Goal: Use online tool/utility

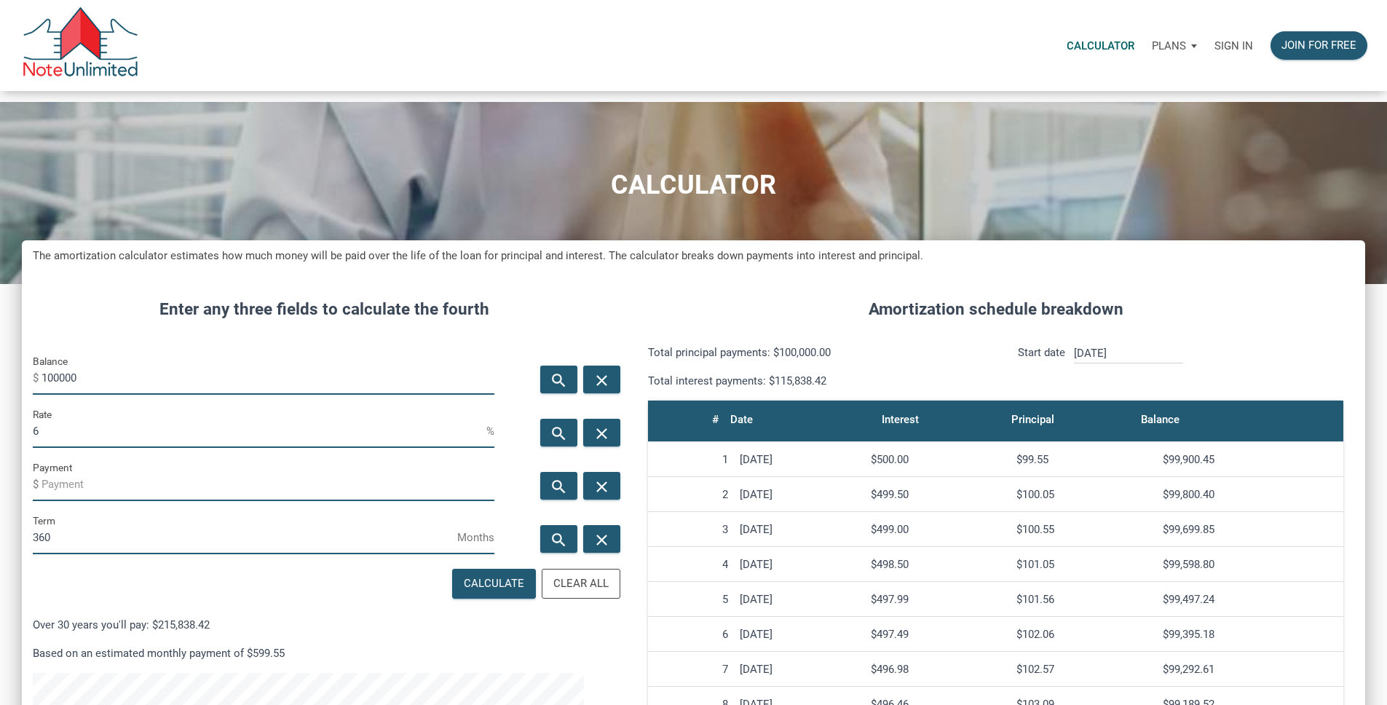
scroll to position [890, 1321]
click at [1214, 47] on p "Sign in" at bounding box center [1233, 45] width 39 height 13
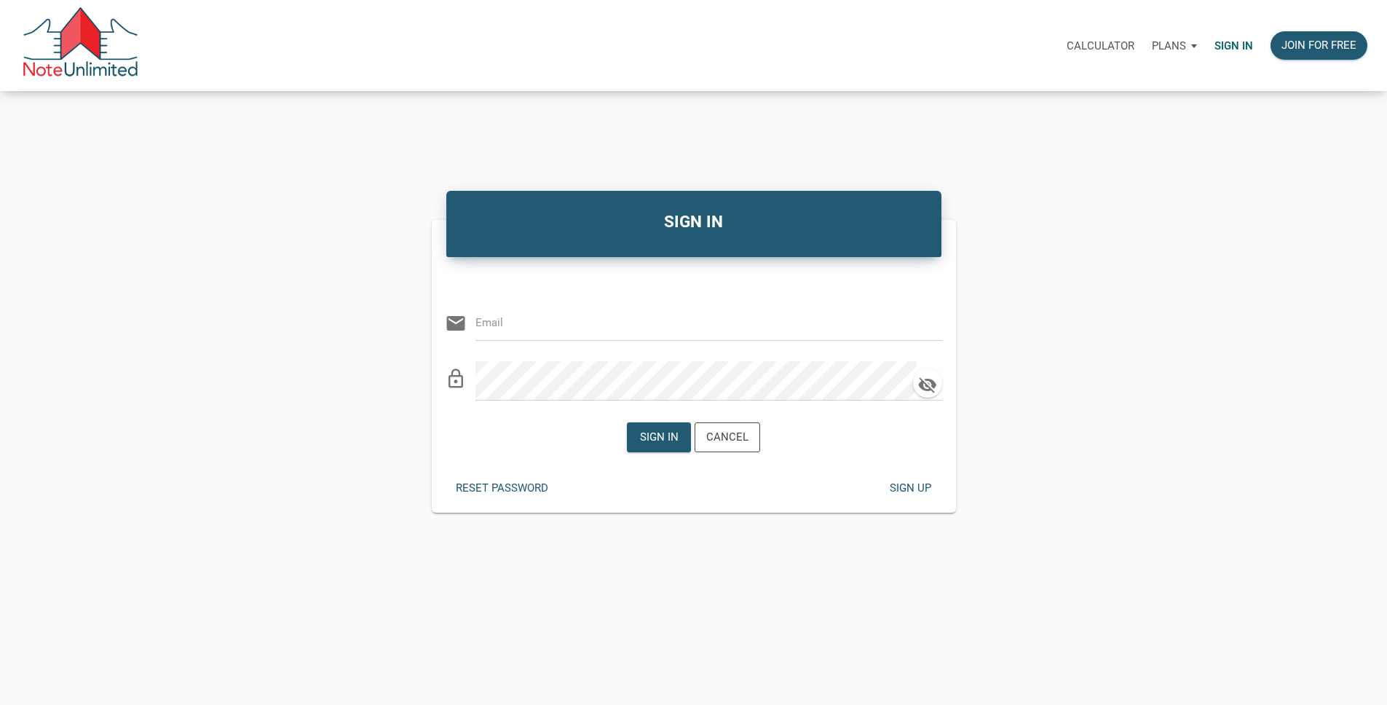
type input "[EMAIL_ADDRESS][DOMAIN_NAME]"
click at [651, 445] on div "Sign in" at bounding box center [659, 437] width 39 height 17
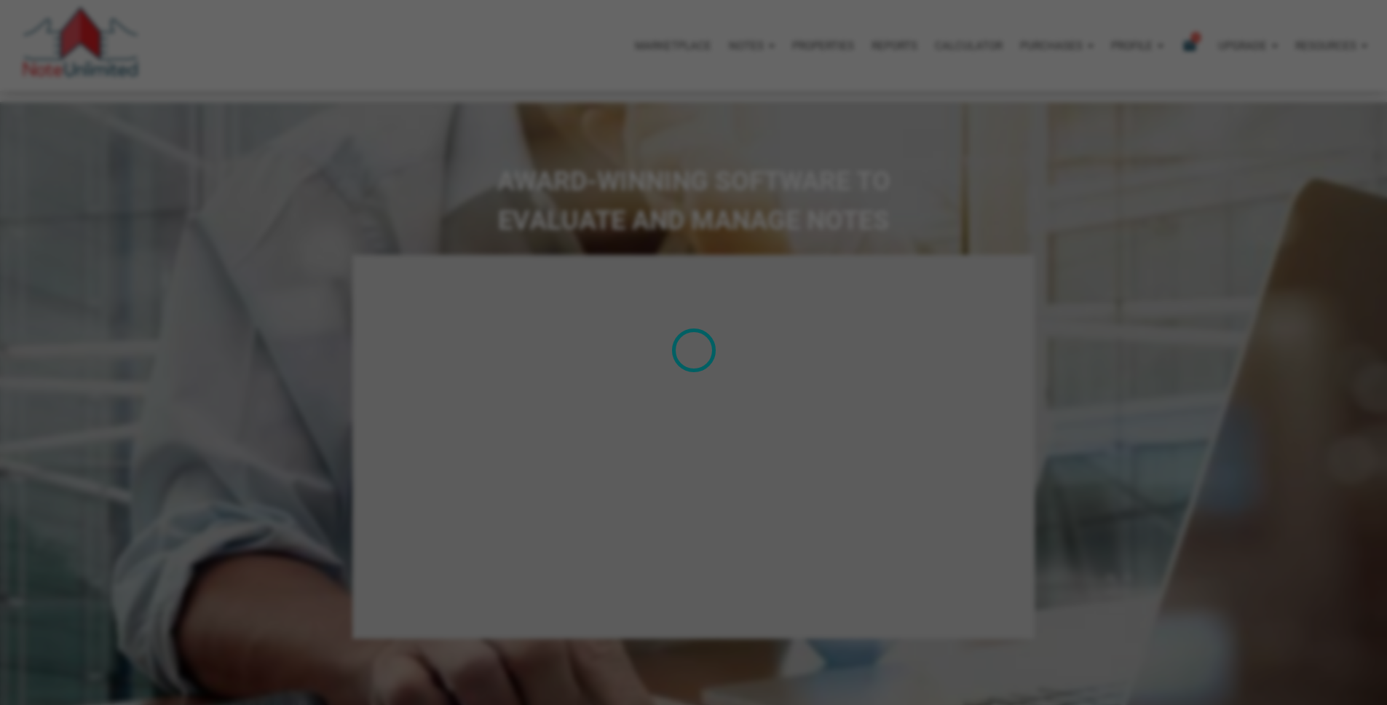
type input "Introduction to new features"
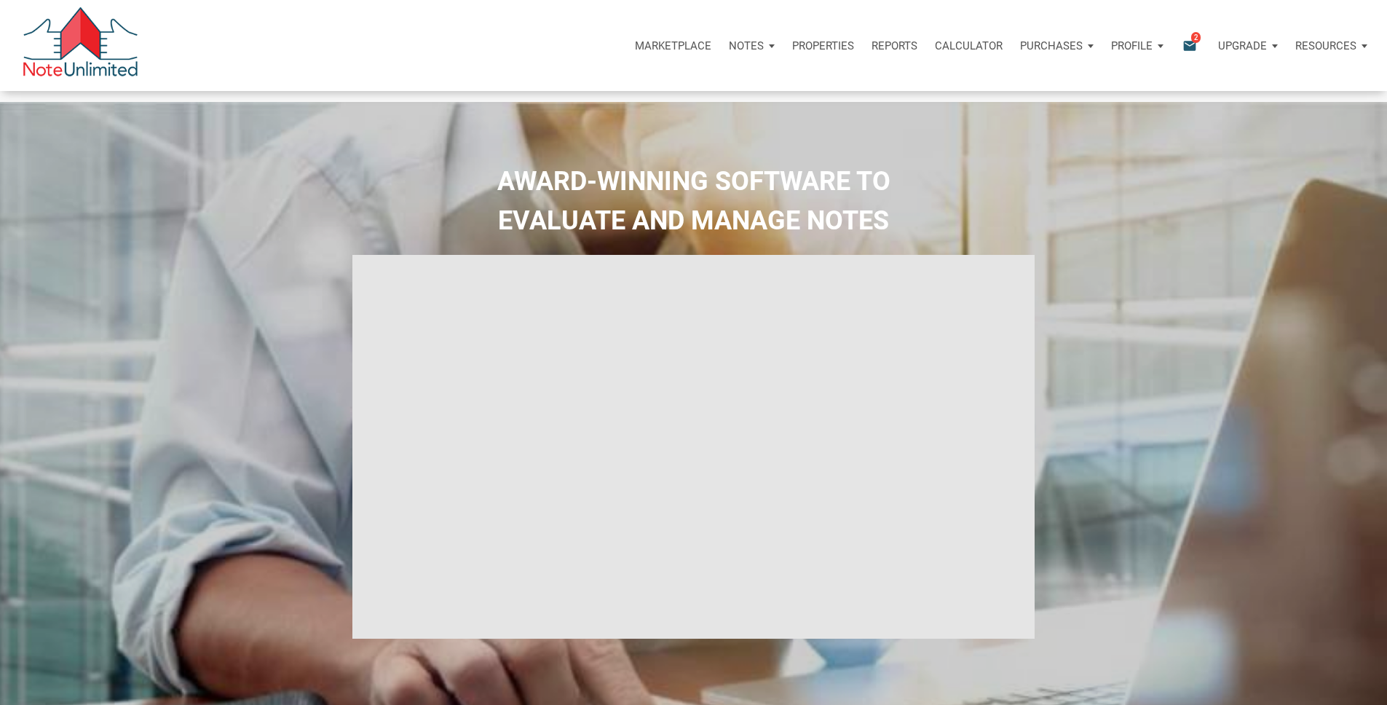
select select
click at [926, 41] on div "Calculator" at bounding box center [968, 46] width 85 height 44
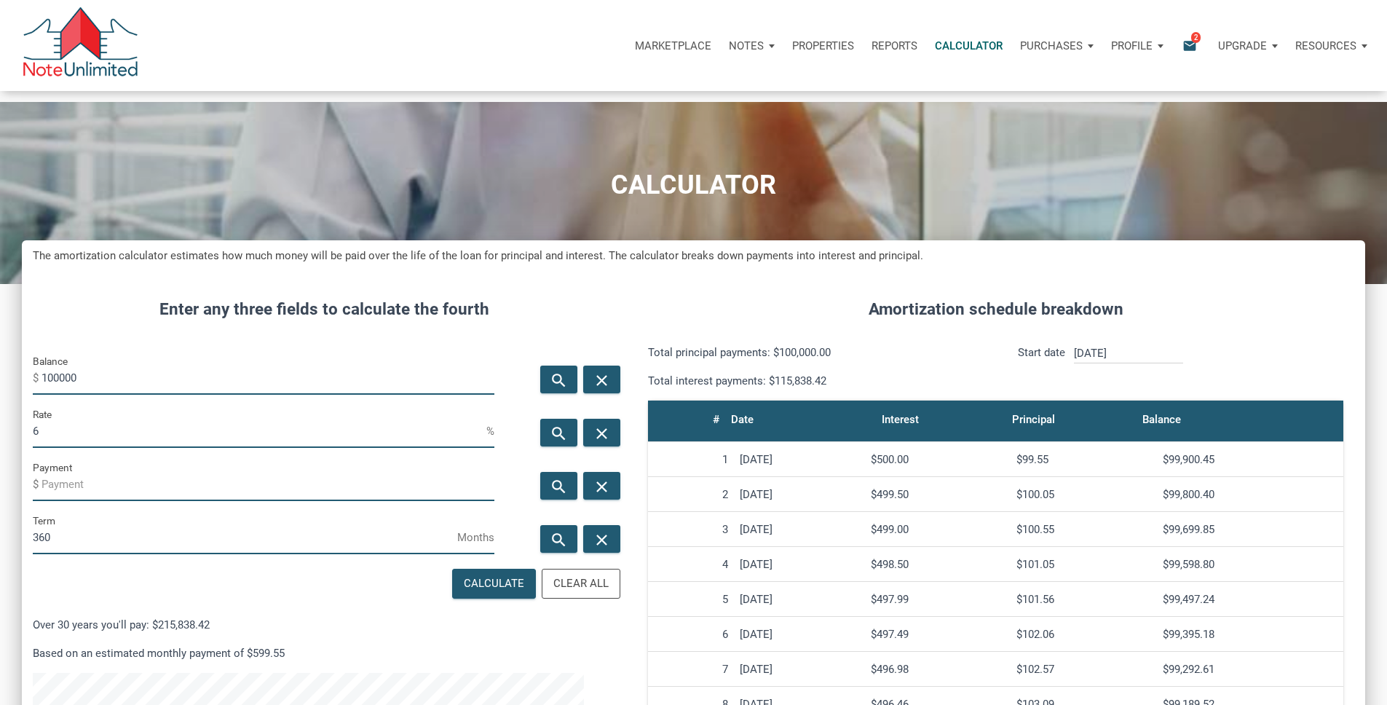
scroll to position [890, 1321]
click at [208, 394] on input "100000" at bounding box center [267, 378] width 453 height 33
click at [207, 394] on input "100000" at bounding box center [267, 378] width 453 height 33
type input "9016700"
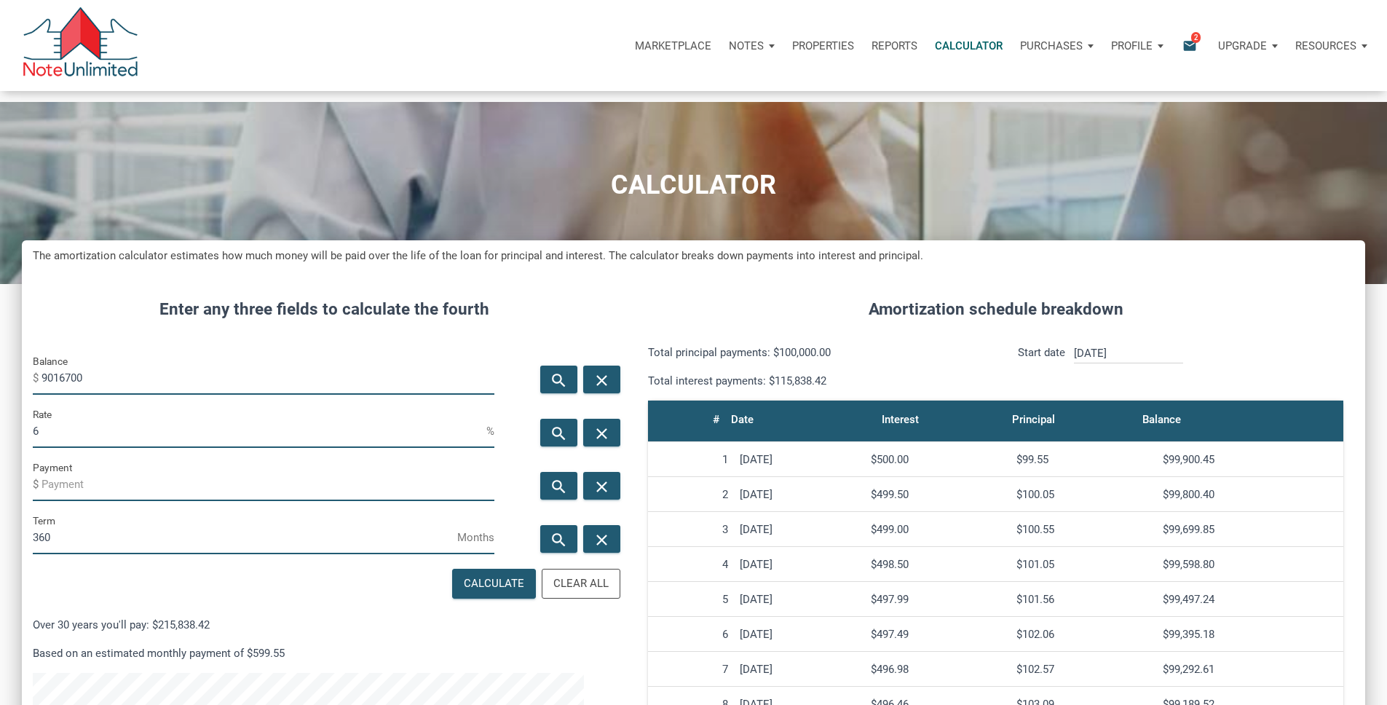
click at [147, 448] on input "6" at bounding box center [259, 431] width 453 height 33
type input "6.75"
click at [464, 592] on div "Calculate" at bounding box center [494, 583] width 60 height 17
type input "-58482.14"
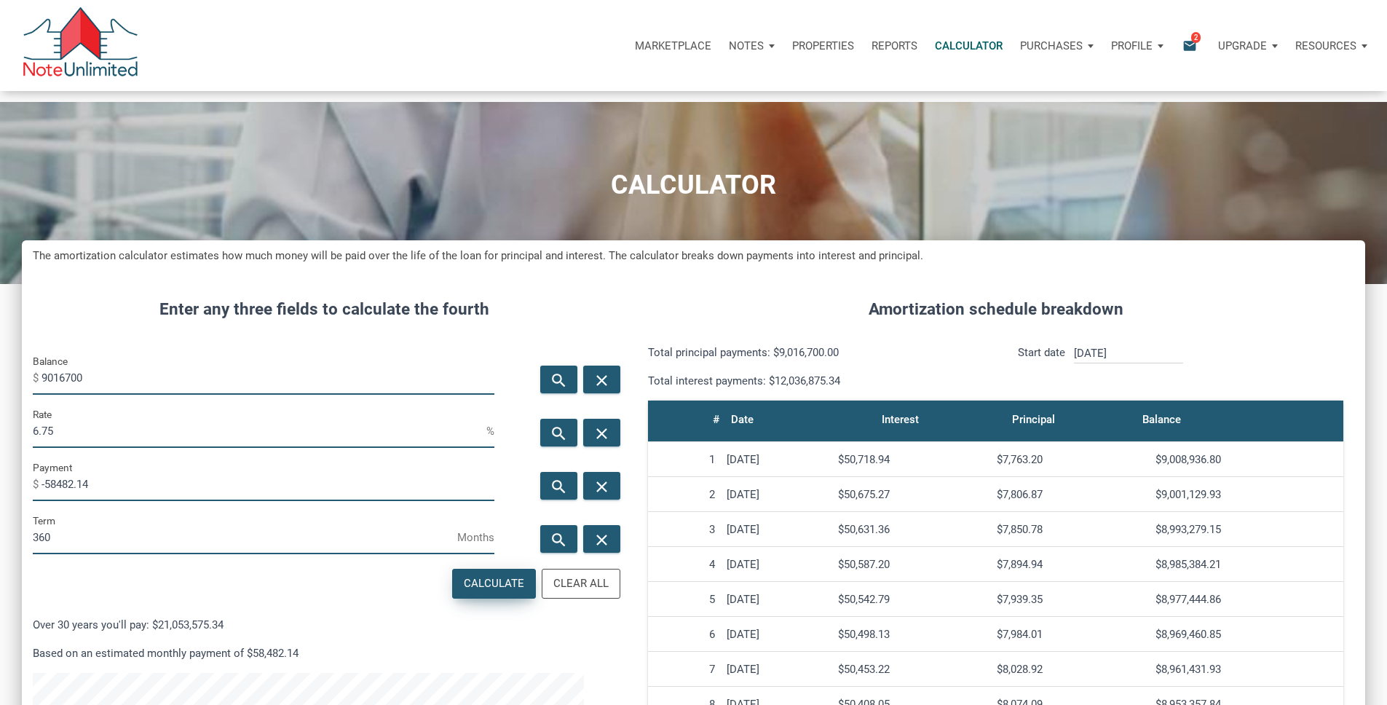
scroll to position [890, 1321]
click at [114, 554] on input "360" at bounding box center [245, 537] width 424 height 33
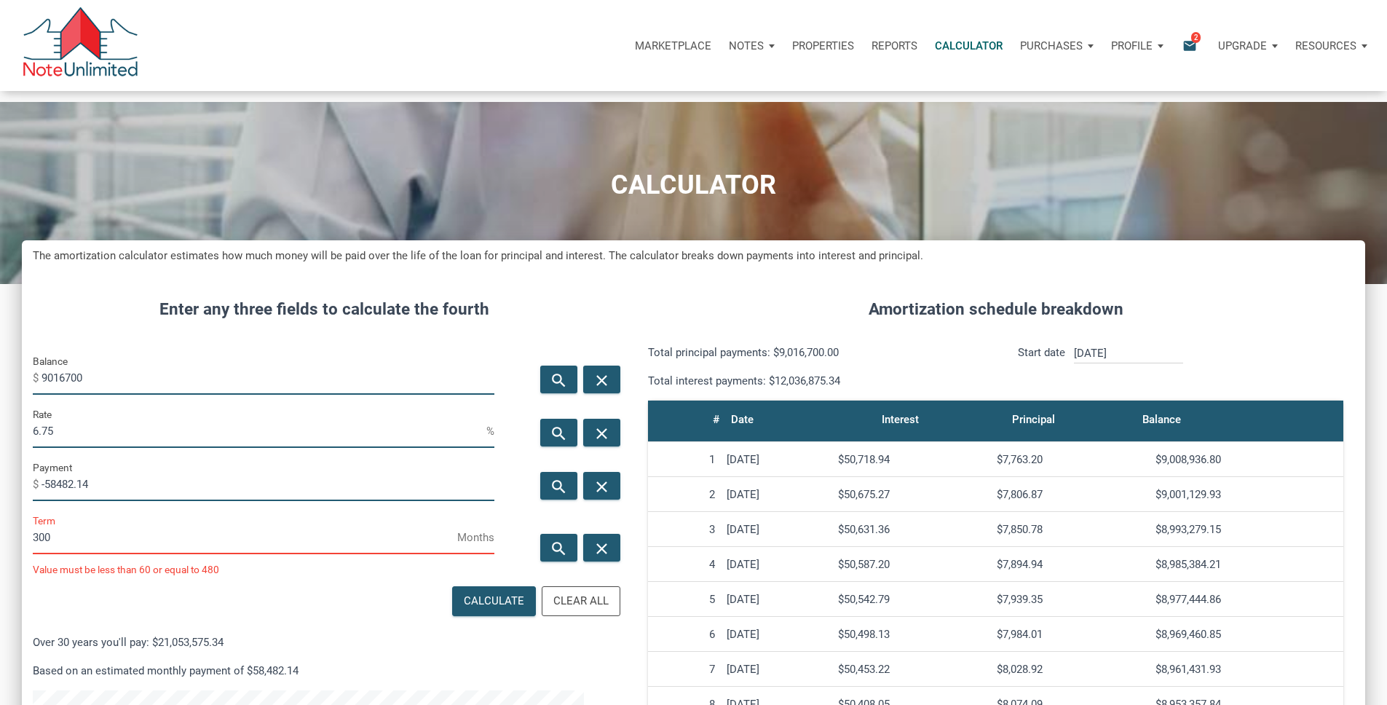
scroll to position [726952, 726521]
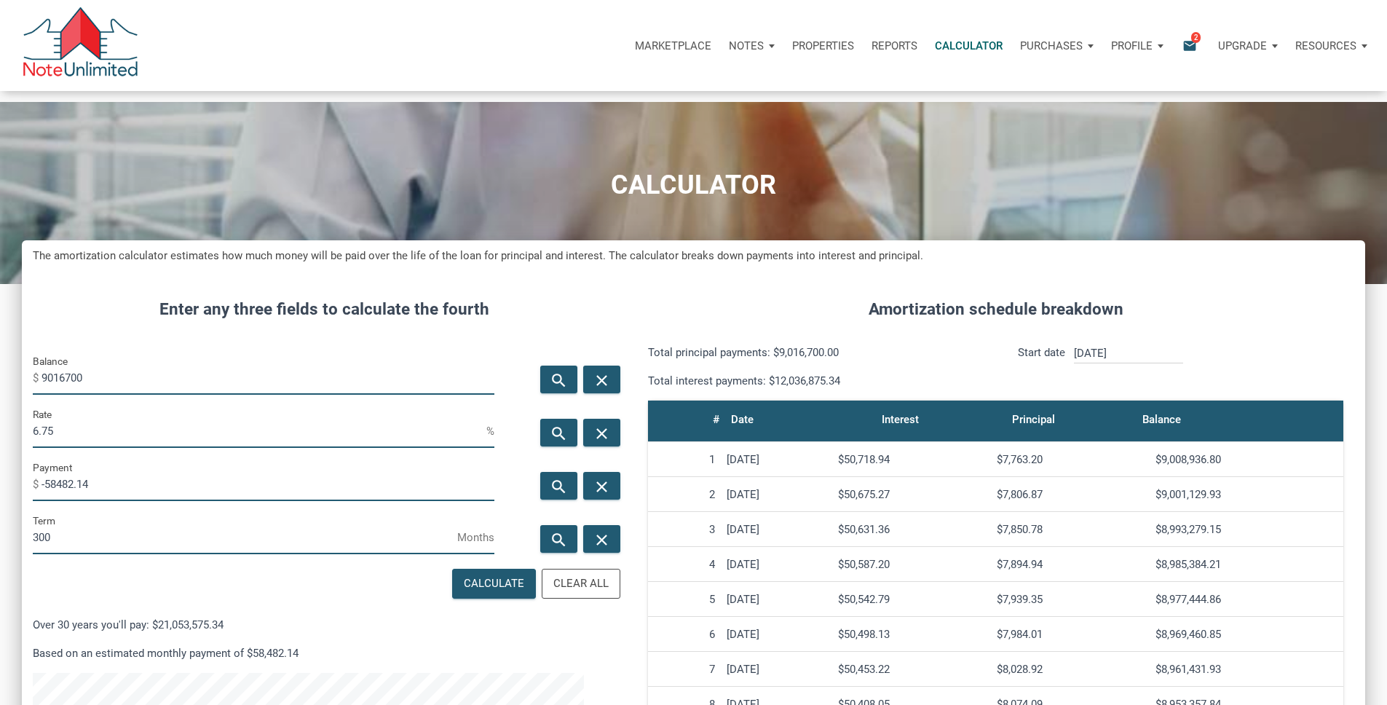
type input "300"
click at [145, 501] on input "-58482.14" at bounding box center [267, 484] width 453 height 33
click at [144, 501] on input "-58482.14" at bounding box center [267, 484] width 453 height 33
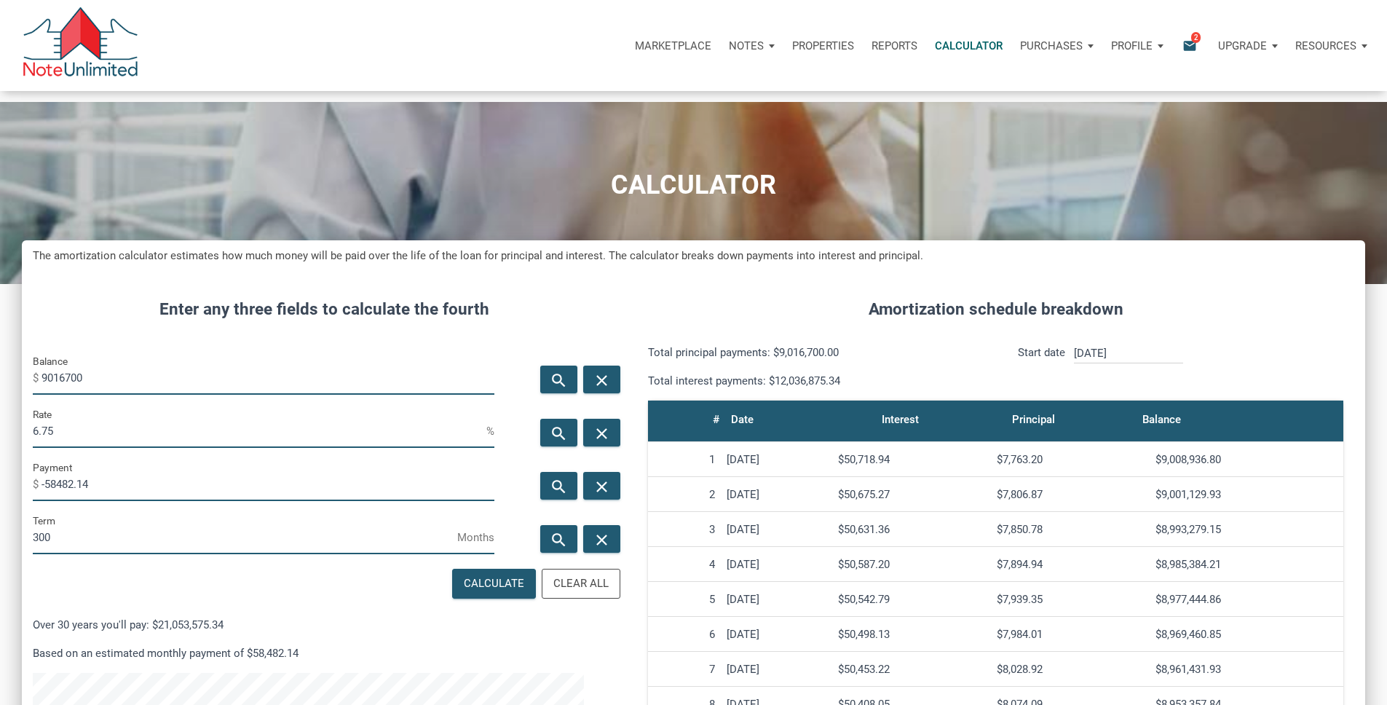
click at [144, 501] on input "-58482.14" at bounding box center [267, 484] width 453 height 33
click at [464, 592] on div "Calculate" at bounding box center [494, 583] width 60 height 17
type input "-62297.42"
